Goal: Information Seeking & Learning: Learn about a topic

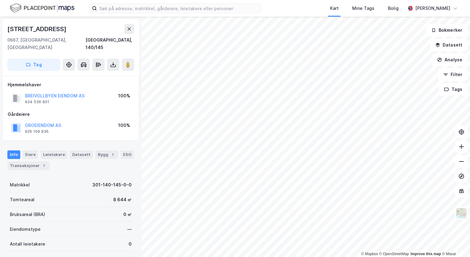
click at [348, 87] on div "© Mapbox © OpenStreetMap Improve this map © Maxar [STREET_ADDRESS], 140/145 Tag…" at bounding box center [235, 137] width 470 height 240
click at [127, 62] on image at bounding box center [128, 65] width 4 height 6
click at [49, 150] on div "Leietakere 7" at bounding box center [58, 154] width 34 height 9
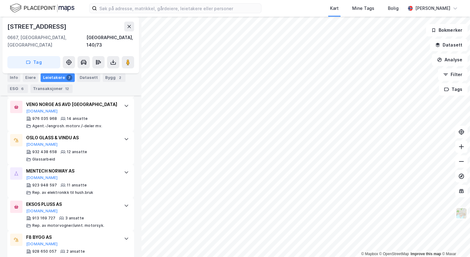
scroll to position [264, 0]
